Goal: Information Seeking & Learning: Learn about a topic

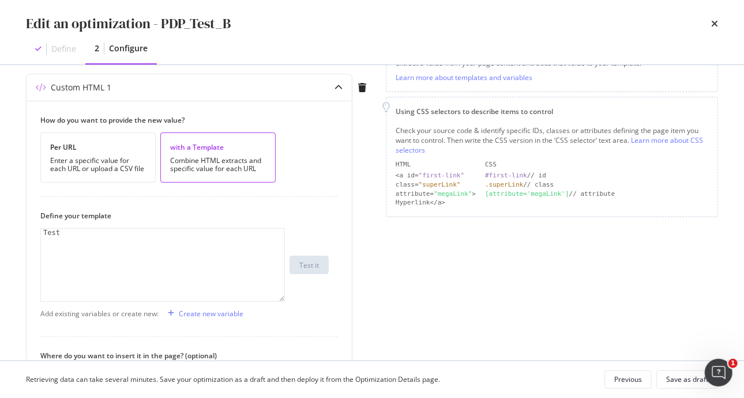
scroll to position [199, 0]
click at [206, 314] on div "Create new variable" at bounding box center [211, 315] width 65 height 10
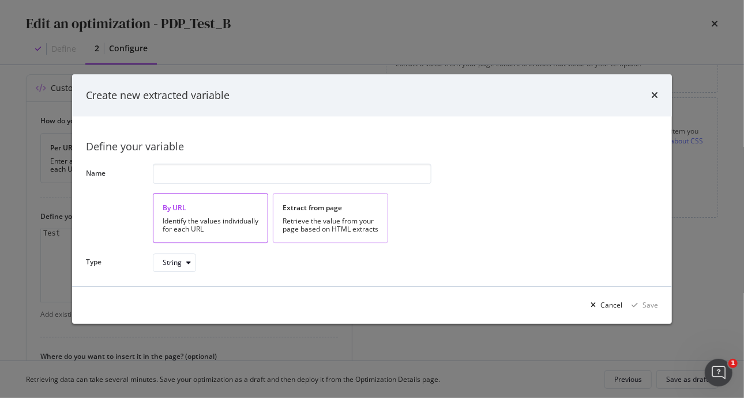
click at [328, 219] on div "Retrieve the value from your page based on HTML extracts" at bounding box center [331, 225] width 96 height 16
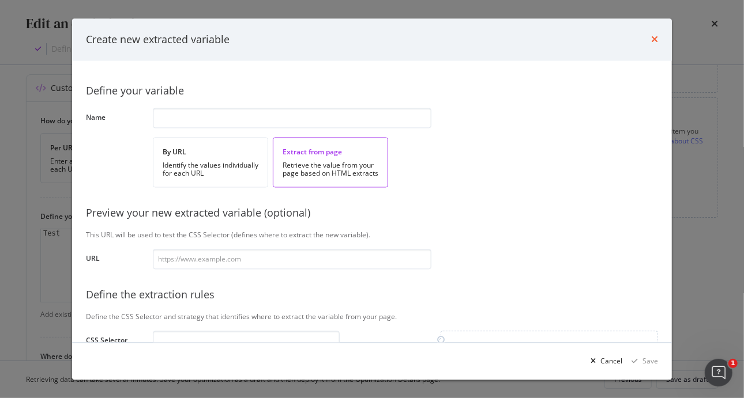
click at [654, 41] on icon "times" at bounding box center [654, 39] width 7 height 9
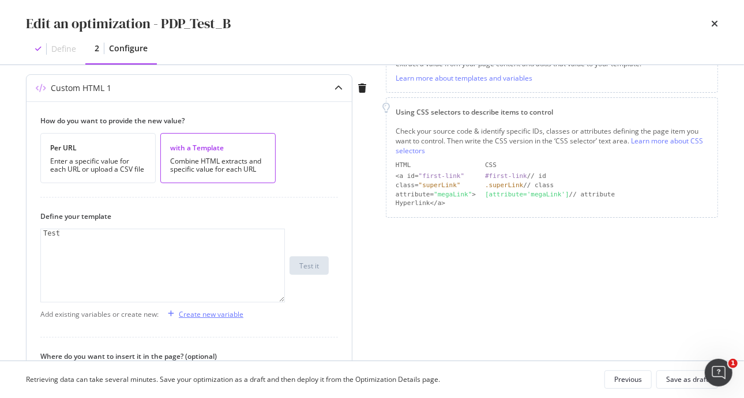
click at [236, 312] on div "Create new variable" at bounding box center [211, 315] width 65 height 10
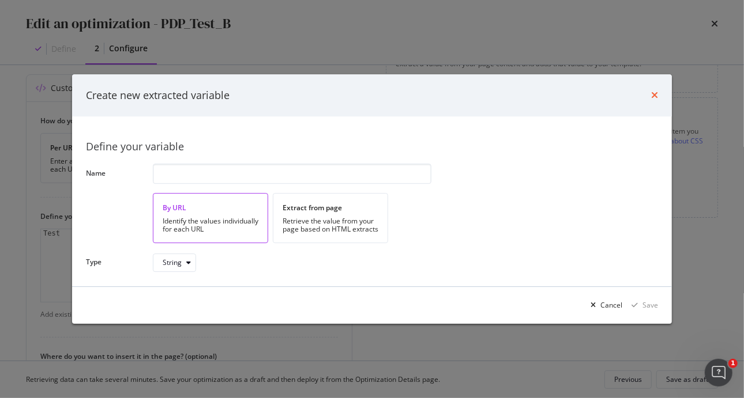
click at [652, 97] on icon "times" at bounding box center [654, 95] width 7 height 9
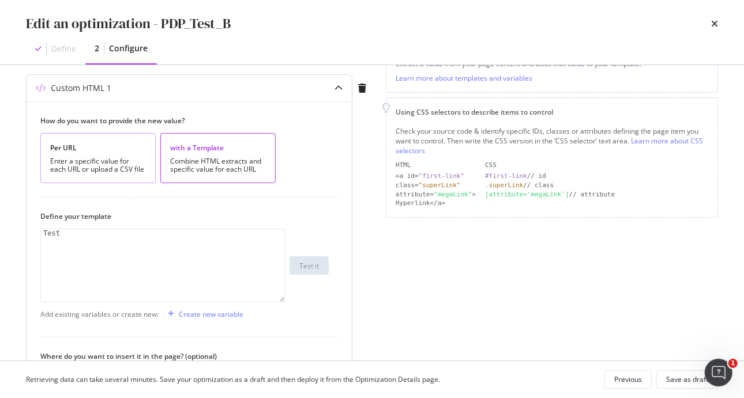
click at [137, 169] on div "Enter a specific value for each URL or upload a CSV file" at bounding box center [98, 165] width 96 height 16
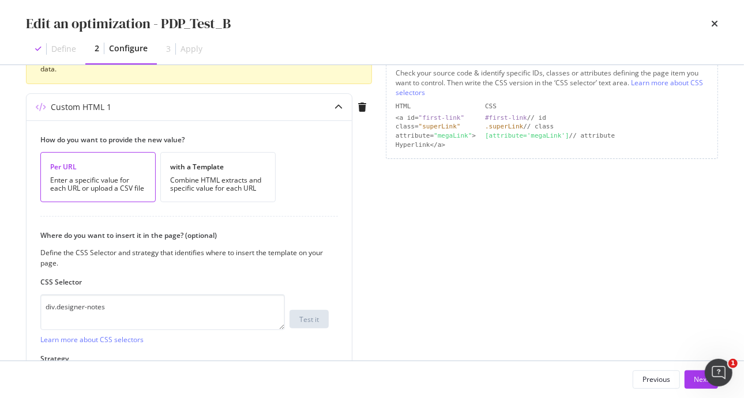
scroll to position [266, 0]
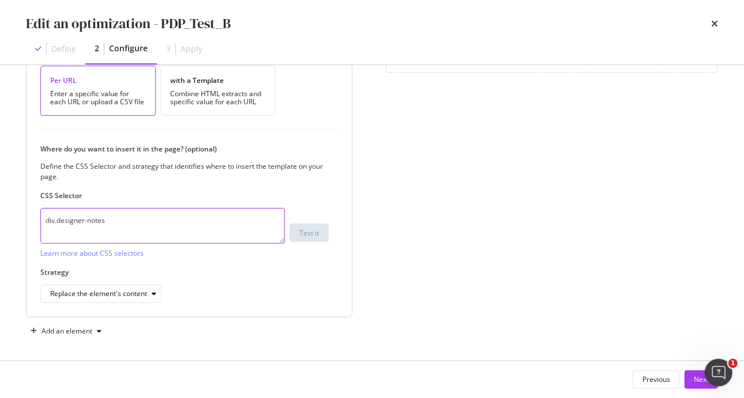
click at [199, 219] on textarea "div.designer-notes" at bounding box center [162, 226] width 244 height 36
type textarea "div.designer-notes"
click at [247, 274] on label "Strategy" at bounding box center [184, 273] width 288 height 10
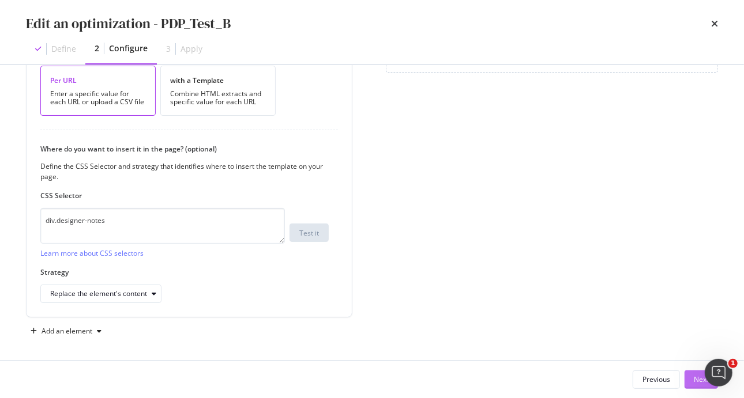
click at [695, 375] on div "Next" at bounding box center [701, 380] width 15 height 10
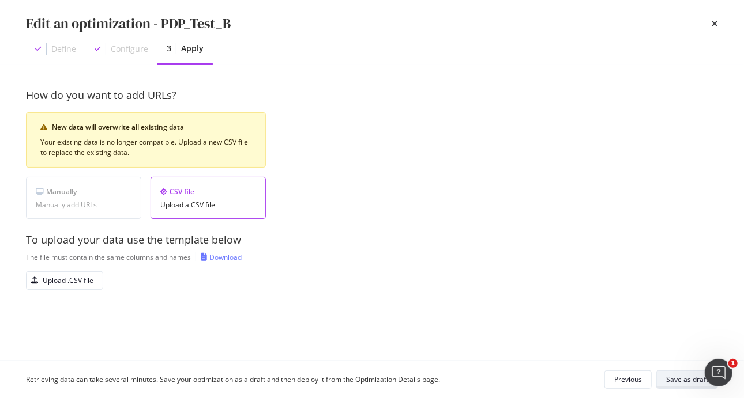
scroll to position [0, 0]
click at [79, 281] on div "Upload .CSV file" at bounding box center [68, 281] width 51 height 10
click at [684, 375] on div "Save as draft" at bounding box center [687, 380] width 42 height 10
click at [107, 210] on div "Manually Manually add URLs" at bounding box center [83, 198] width 115 height 42
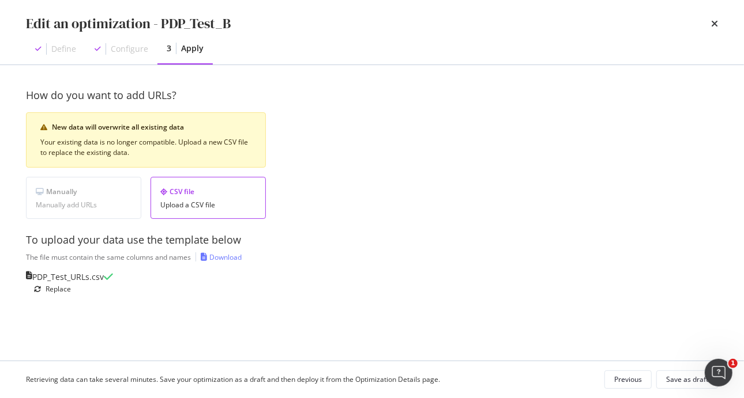
click at [725, 14] on div "Edit an optimization - PDP_Test_B Define Configure 3 Apply" at bounding box center [372, 32] width 738 height 65
click at [717, 21] on icon "times" at bounding box center [714, 23] width 7 height 9
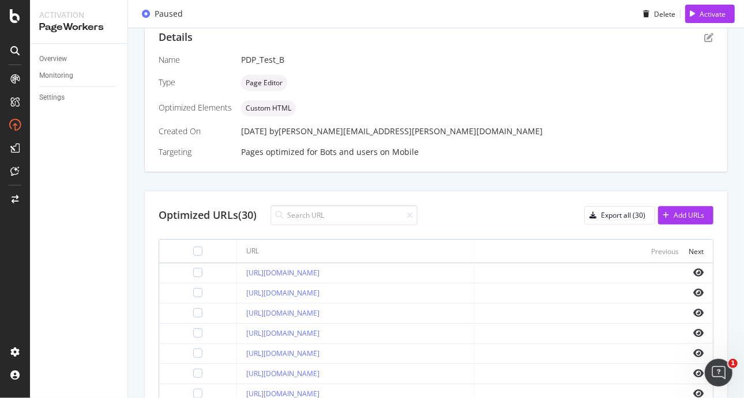
scroll to position [243, 0]
click at [693, 272] on icon "eye" at bounding box center [698, 271] width 10 height 9
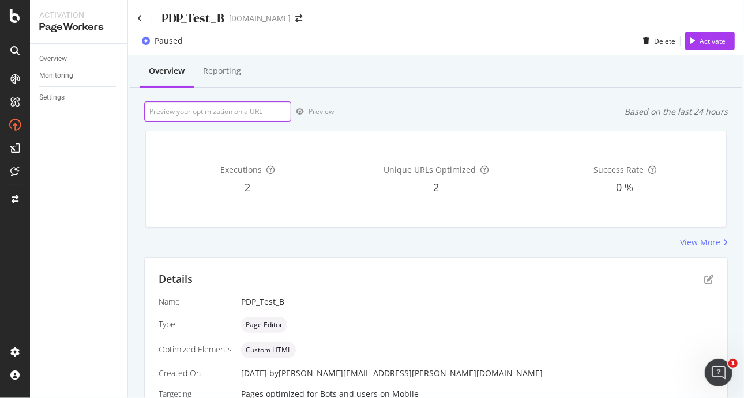
click at [257, 106] on input "url" at bounding box center [217, 111] width 147 height 20
paste input "[URL][DOMAIN_NAME]"
type input "[URL][DOMAIN_NAME]"
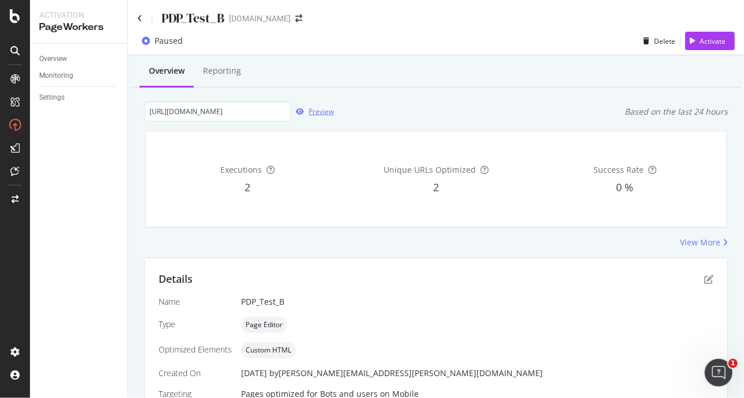
click at [312, 111] on div "Preview" at bounding box center [320, 112] width 25 height 10
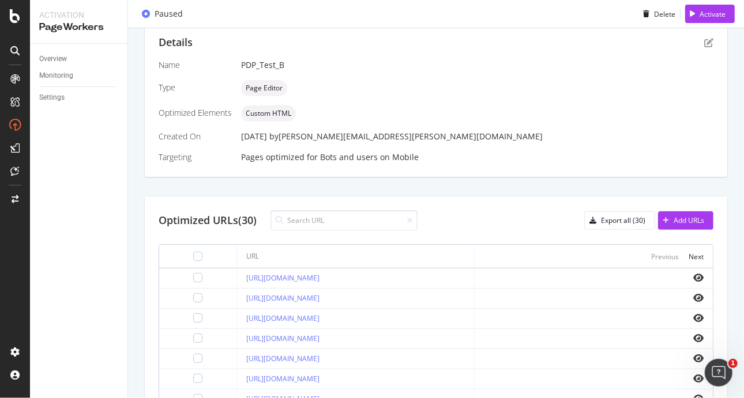
scroll to position [236, 0]
click at [734, 93] on div "Overview Reporting [URL][DOMAIN_NAME] Preview Based on the last 24 hours Execut…" at bounding box center [436, 224] width 616 height 808
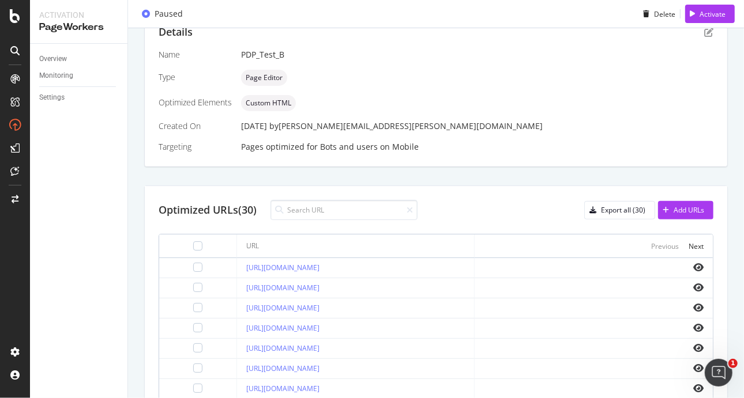
scroll to position [243, 0]
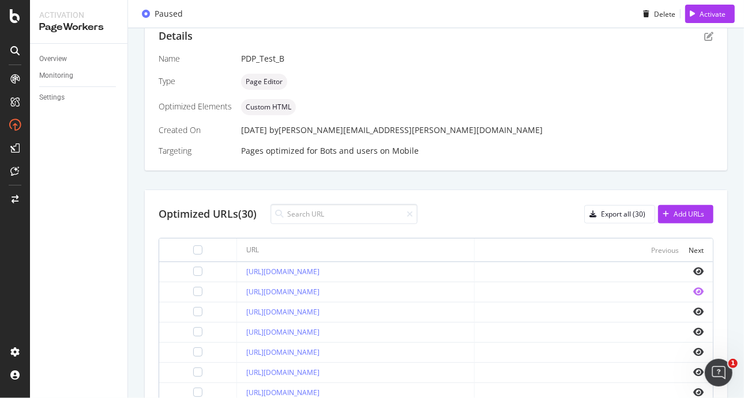
click at [693, 296] on icon "eye" at bounding box center [698, 291] width 10 height 9
click at [693, 268] on icon "eye" at bounding box center [698, 271] width 10 height 9
click at [720, 369] on icon "Open Intercom Messenger" at bounding box center [716, 371] width 19 height 19
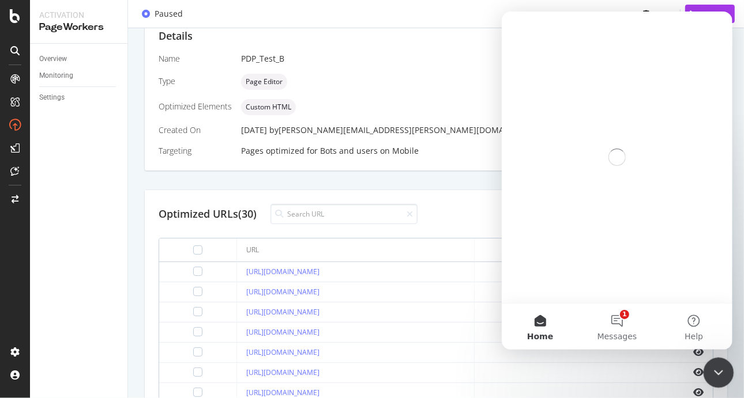
scroll to position [0, 0]
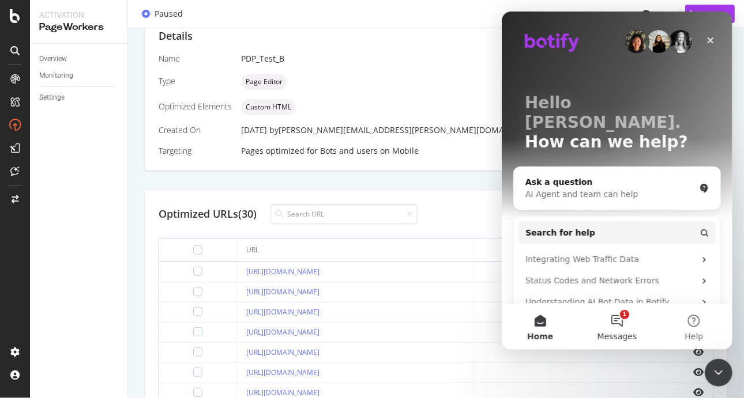
click at [611, 314] on button "1 Messages" at bounding box center [616, 327] width 77 height 46
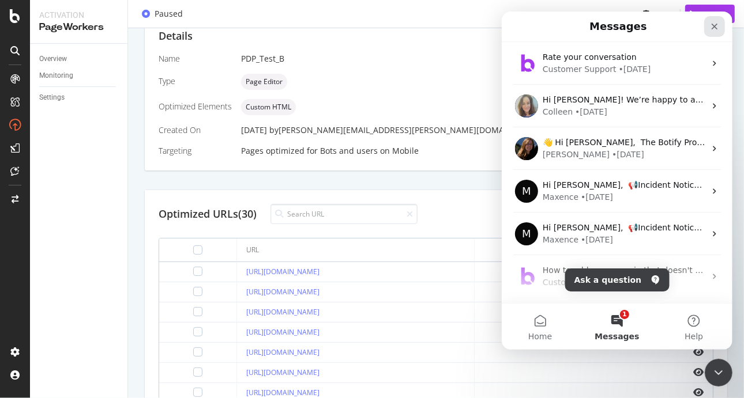
click at [714, 28] on icon "Close" at bounding box center [713, 26] width 9 height 9
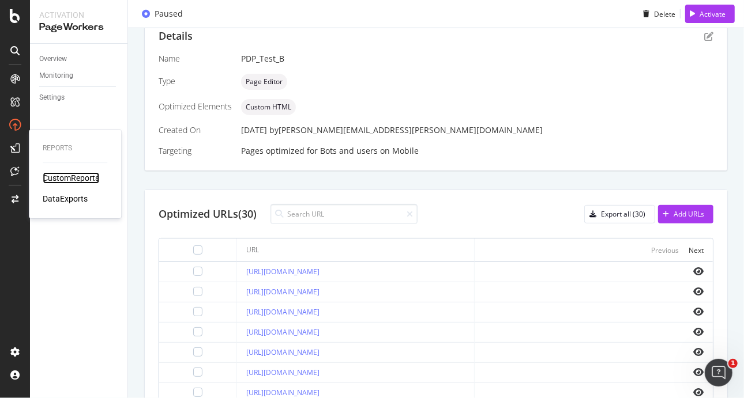
click at [58, 178] on div "CustomReports" at bounding box center [71, 178] width 57 height 12
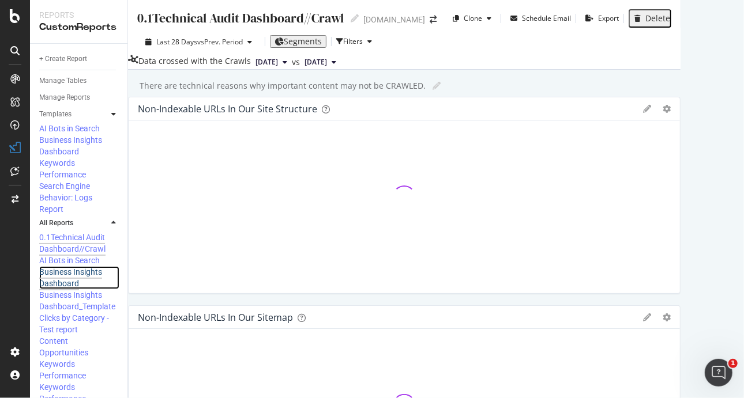
click at [74, 266] on div "Business Insights Dashboard" at bounding box center [75, 277] width 72 height 23
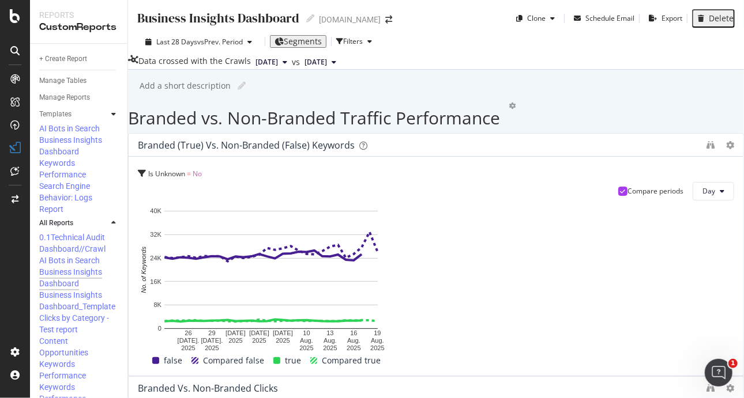
drag, startPoint x: 743, startPoint y: 58, endPoint x: 458, endPoint y: 101, distance: 288.0
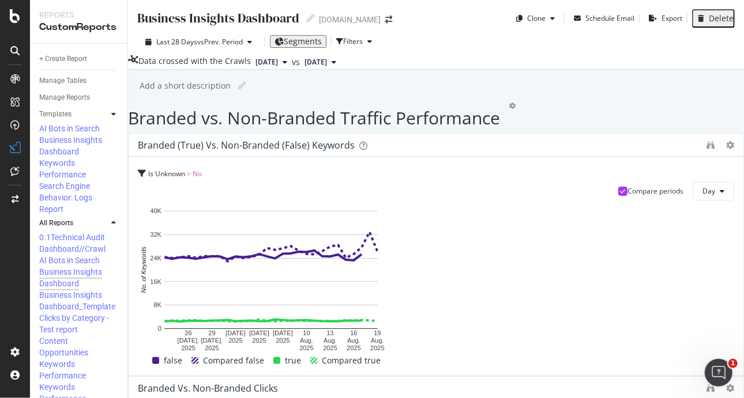
scroll to position [0, 0]
click at [77, 289] on div "Business Insights Dashboard_Template" at bounding box center [77, 300] width 76 height 23
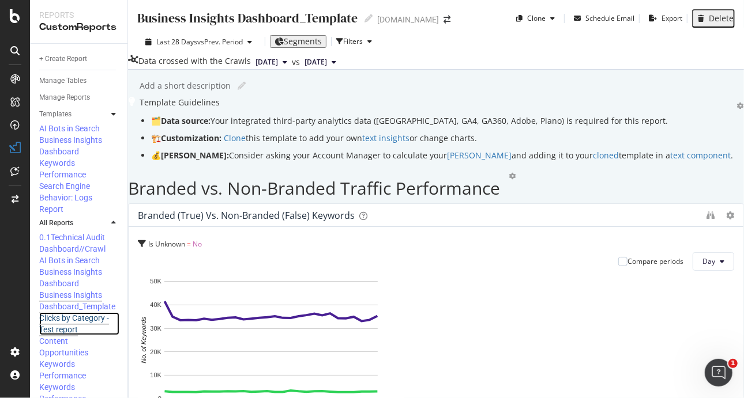
click at [69, 313] on div "Clicks by Category -Test report" at bounding box center [75, 324] width 73 height 23
